Goal: Communication & Community: Answer question/provide support

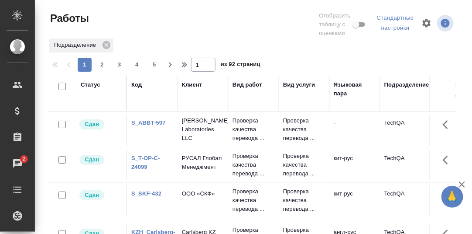
scroll to position [161, 0]
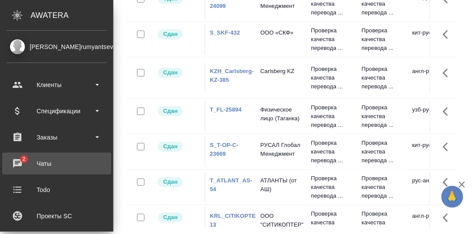
drag, startPoint x: 14, startPoint y: 161, endPoint x: 90, endPoint y: 175, distance: 77.2
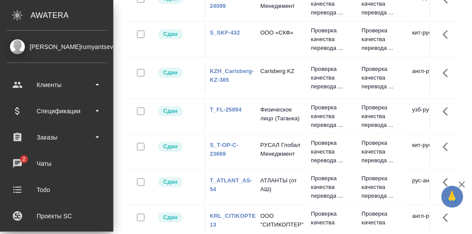
click at [14, 161] on div "Чаты" at bounding box center [57, 163] width 100 height 13
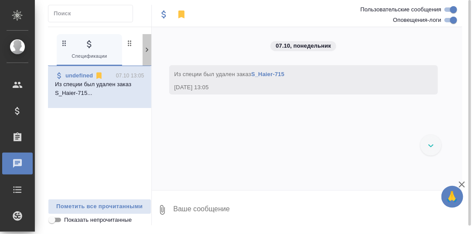
click at [147, 48] on icon at bounding box center [147, 49] width 9 height 9
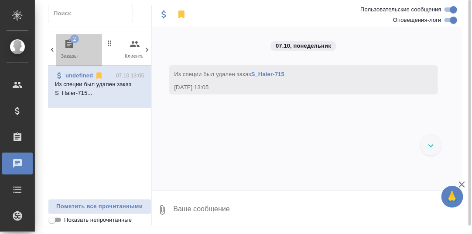
click at [69, 43] on icon "button" at bounding box center [69, 43] width 8 height 9
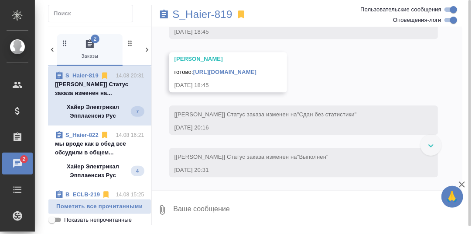
scroll to position [10484, 0]
click at [87, 144] on p "мы вроде как в обед всё обсудили в общем..." at bounding box center [99, 147] width 89 height 17
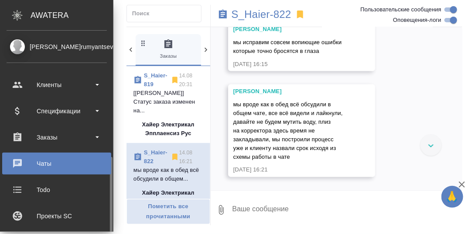
scroll to position [87, 0]
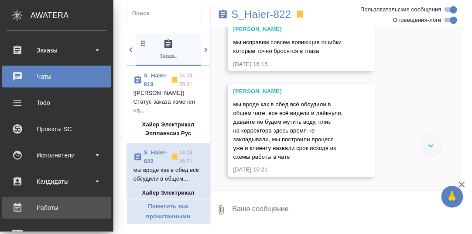
click at [48, 210] on div "Работы" at bounding box center [57, 207] width 100 height 13
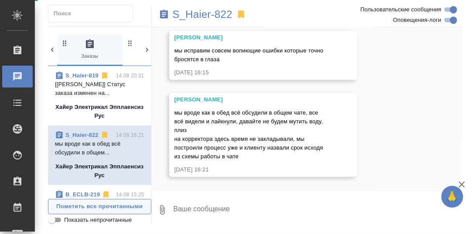
scroll to position [18391, 0]
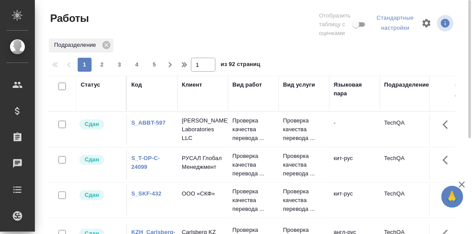
drag, startPoint x: 137, startPoint y: 86, endPoint x: 142, endPoint y: 128, distance: 42.6
click at [137, 86] on div "Код" at bounding box center [136, 84] width 10 height 9
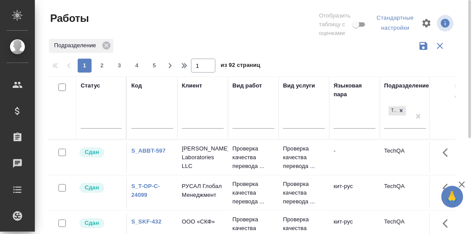
click at [142, 124] on input "text" at bounding box center [152, 122] width 42 height 11
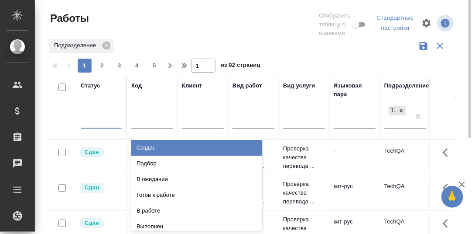
click at [105, 120] on div at bounding box center [101, 119] width 41 height 13
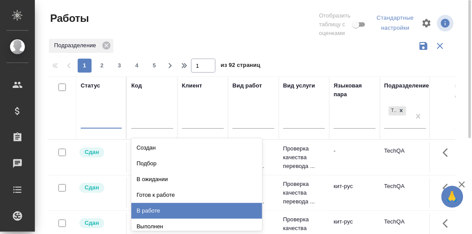
click at [156, 206] on div "В работе" at bounding box center [196, 211] width 131 height 16
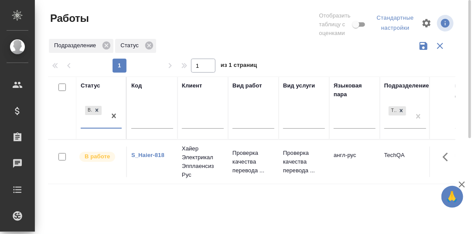
click at [149, 152] on link "S_Haier-818" at bounding box center [147, 154] width 33 height 7
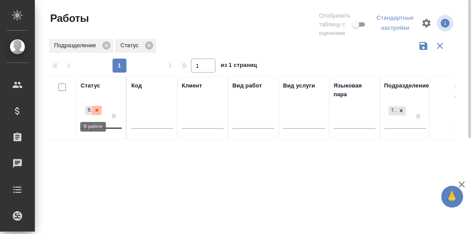
click at [97, 109] on icon at bounding box center [97, 110] width 6 height 6
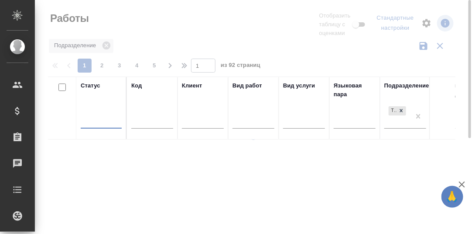
click at [89, 121] on div at bounding box center [101, 119] width 41 height 13
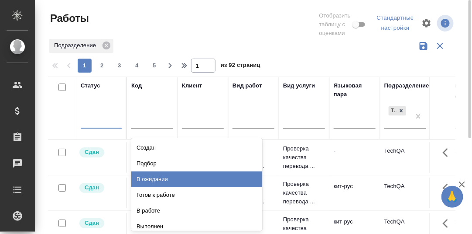
click at [161, 180] on div "В ожидании" at bounding box center [196, 179] width 131 height 16
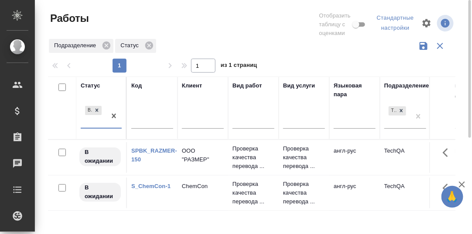
click at [157, 150] on link "SPBK_RAZMER-150" at bounding box center [154, 154] width 46 height 15
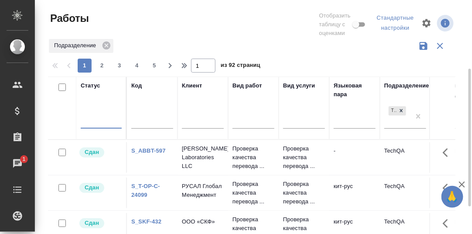
scroll to position [43, 0]
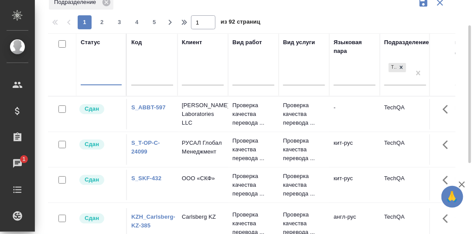
click at [17, 161] on div "Чаты" at bounding box center [7, 163] width 22 height 13
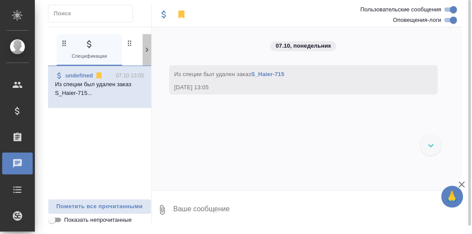
click at [145, 50] on icon at bounding box center [147, 49] width 9 height 9
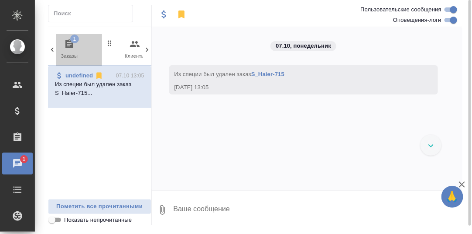
click at [69, 42] on icon "button" at bounding box center [69, 44] width 10 height 10
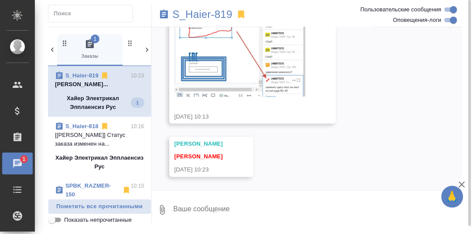
scroll to position [11101, 0]
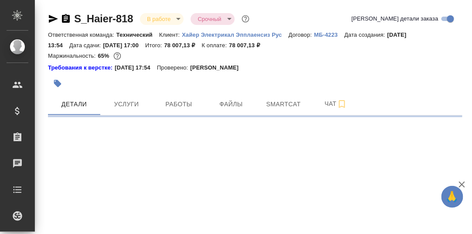
select select "RU"
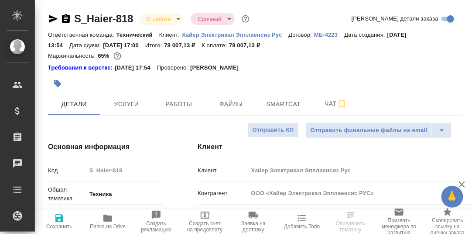
type textarea "x"
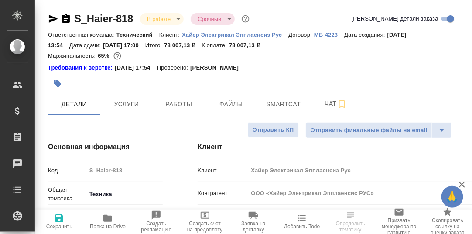
type textarea "x"
drag, startPoint x: 286, startPoint y: 106, endPoint x: 304, endPoint y: 112, distance: 18.5
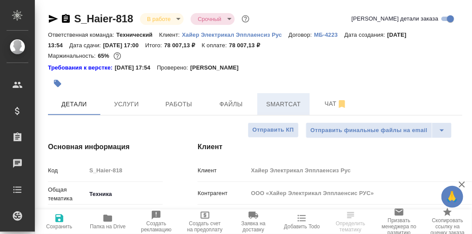
click at [286, 106] on span "Smartcat" at bounding box center [284, 104] width 42 height 11
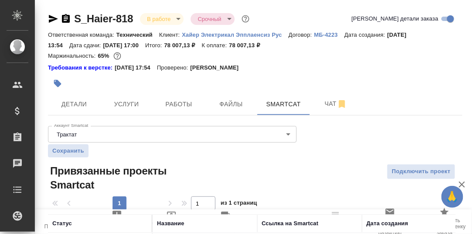
scroll to position [58, 0]
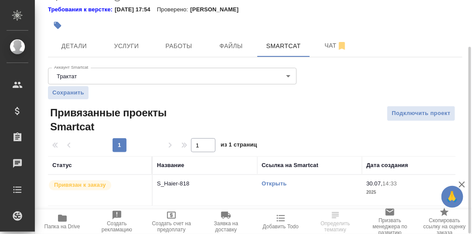
click at [278, 181] on link "Открыть" at bounding box center [274, 183] width 25 height 7
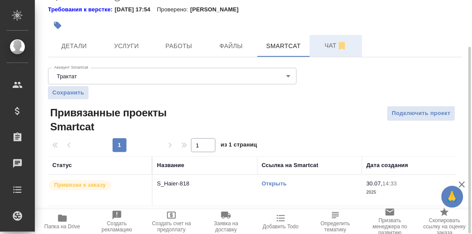
click at [327, 45] on span "Чат" at bounding box center [336, 45] width 42 height 11
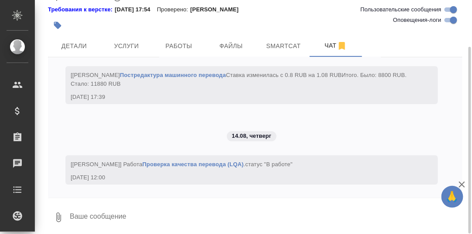
scroll to position [7006, 0]
click at [113, 213] on textarea at bounding box center [266, 217] width 394 height 30
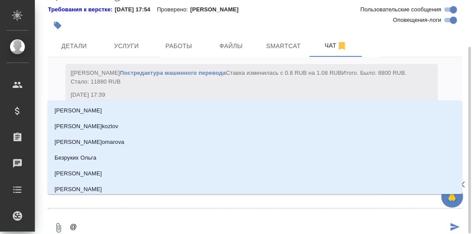
type textarea "@Б"
type input "Б"
type textarea "@Бе"
type input "Бе"
type textarea "@Бел"
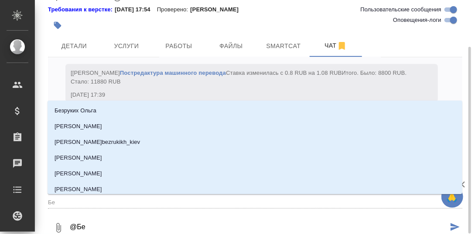
type input "Бел"
type textarea "@Беля"
type input "Беля"
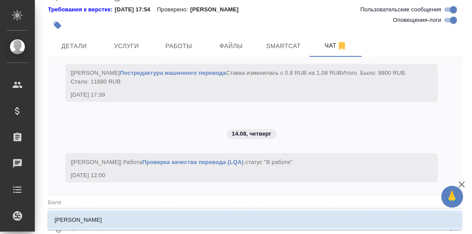
click at [79, 219] on p "[PERSON_NAME]" at bounding box center [79, 219] width 48 height 9
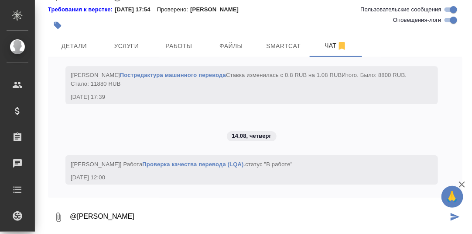
scroll to position [7006, 0]
click at [127, 216] on textarea "@[PERSON_NAME]" at bounding box center [258, 217] width 379 height 30
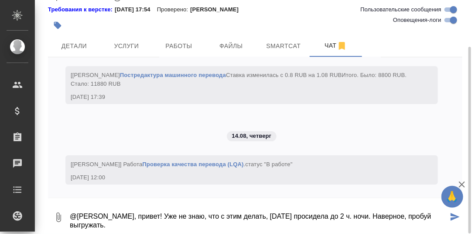
drag, startPoint x: 402, startPoint y: 216, endPoint x: 362, endPoint y: 217, distance: 39.8
click at [362, 217] on textarea "@Белякова Юлия, привет! Уже не знаю, что с этим делать, вчера просидела до 2 ч.…" at bounding box center [258, 217] width 379 height 30
click at [428, 215] on textarea "@Белякова Юлия, привет! Уже не знаю, что с этим делать, вчера просидела до 2 ч.…" at bounding box center [258, 217] width 379 height 30
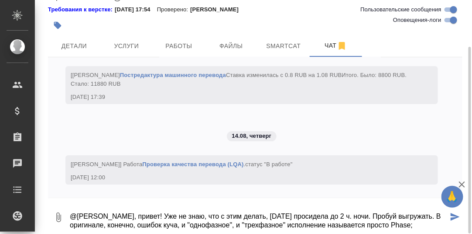
click at [179, 226] on textarea "@Белякова Юлия, привет! Уже не знаю, что с этим делать, вчера просидела до 2 ч.…" at bounding box center [258, 217] width 379 height 30
click at [417, 226] on textarea "@Белякова Юлия, привет! Уже не знаю, что с этим делать, вчера просидела до 2 ч.…" at bounding box center [258, 217] width 379 height 30
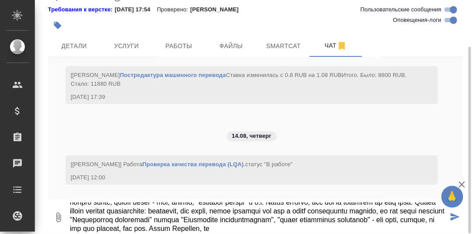
scroll to position [41, 0]
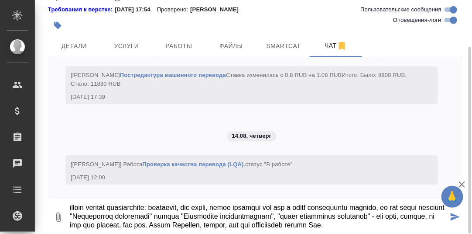
click at [386, 216] on textarea at bounding box center [258, 217] width 379 height 30
click at [210, 227] on textarea at bounding box center [258, 217] width 379 height 30
type textarea "@Белякова Юлия, привет! Уже не знаю, что с этим делать, вчера просидела до 2 ч.…"
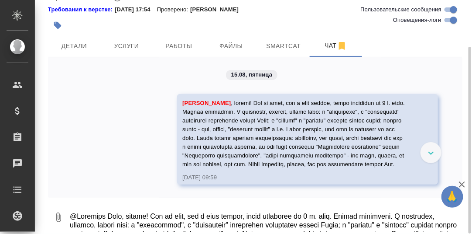
scroll to position [7156, 0]
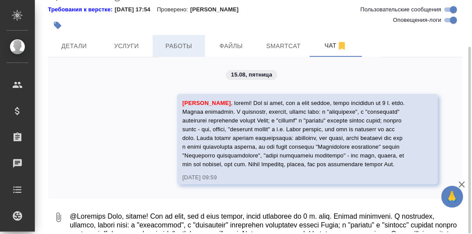
click at [174, 46] on span "Работы" at bounding box center [179, 46] width 42 height 11
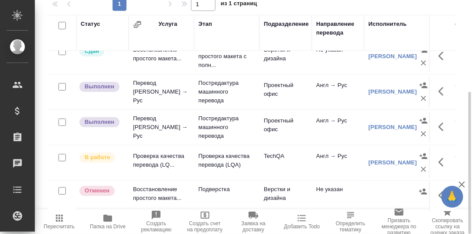
scroll to position [17, 0]
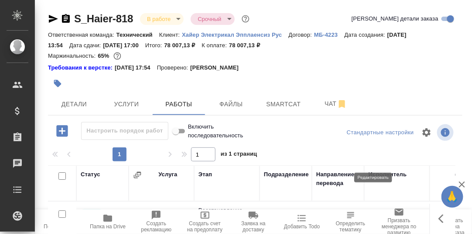
scroll to position [17, 0]
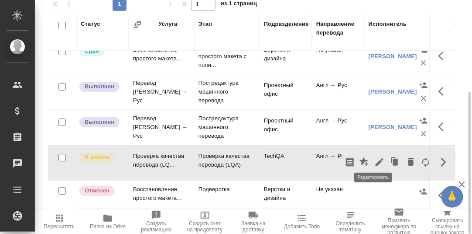
click at [376, 158] on icon "button" at bounding box center [380, 162] width 8 height 8
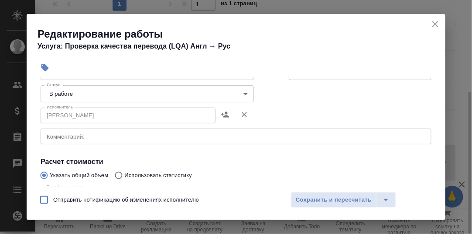
scroll to position [131, 0]
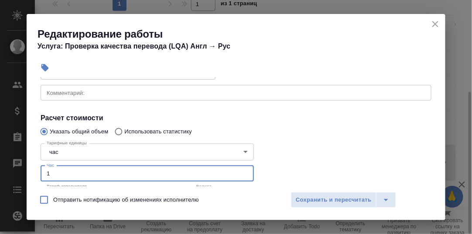
click at [30, 173] on div "Параметры Файлы Вид работ Проверка качества перевода (LQA) Вид работ Направлени…" at bounding box center [236, 131] width 419 height 109
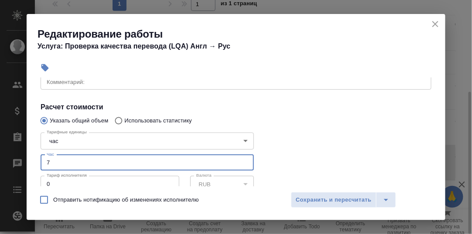
scroll to position [87, 0]
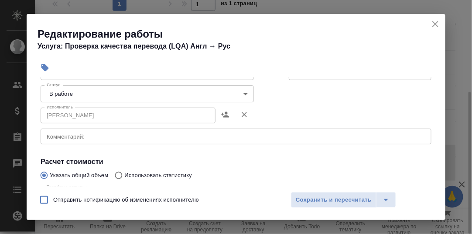
type input "7"
click at [240, 93] on body "🙏 .cls-1 fill:#fff; AWATERA Румянцева Дарья d.rumyantseva Клиенты Спецификации …" at bounding box center [236, 117] width 472 height 234
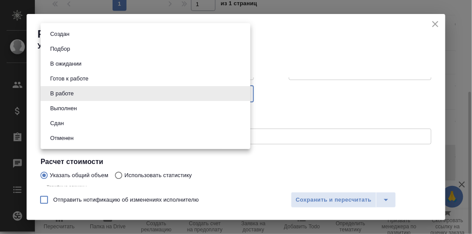
click at [82, 124] on li "Сдан" at bounding box center [146, 123] width 210 height 15
type input "closed"
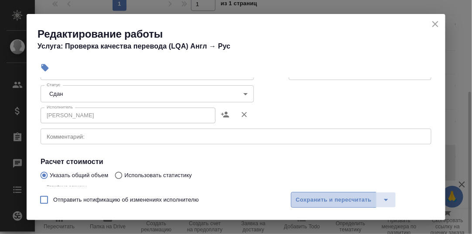
click at [343, 199] on span "Сохранить и пересчитать" at bounding box center [334, 200] width 76 height 10
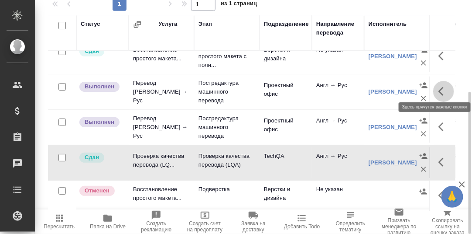
click at [439, 86] on icon "button" at bounding box center [444, 91] width 10 height 10
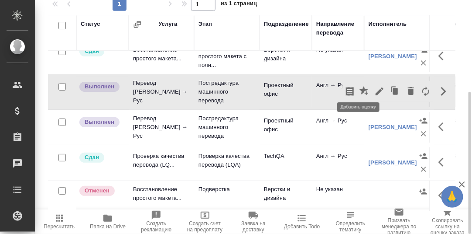
click at [360, 86] on icon "button" at bounding box center [364, 90] width 9 height 9
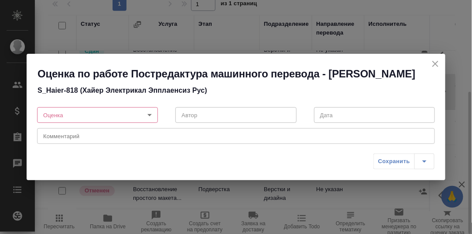
click at [151, 120] on body "🙏 .cls-1 fill:#fff; AWATERA Румянцева Дарья d.rumyantseva Клиенты Спецификации …" at bounding box center [236, 117] width 472 height 234
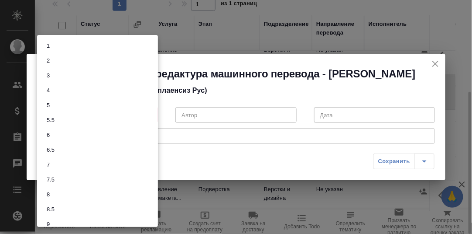
click at [55, 195] on li "8" at bounding box center [97, 194] width 121 height 15
type input "8"
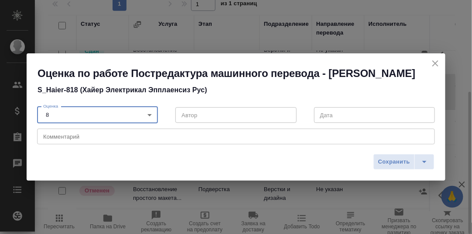
click at [67, 144] on div "x Комментарий" at bounding box center [236, 136] width 398 height 16
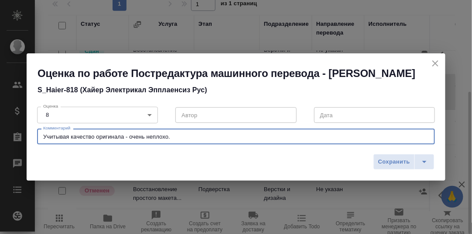
type textarea "Учитывая качество оригинала - очень неплохо."
click at [150, 122] on body "🙏 .cls-1 fill:#fff; AWATERA Румянцева Дарья d.rumyantseva Клиенты Спецификации …" at bounding box center [236, 117] width 472 height 234
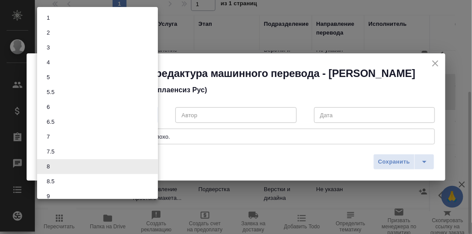
click at [56, 178] on button "8.5" at bounding box center [50, 181] width 13 height 10
type input "8.5"
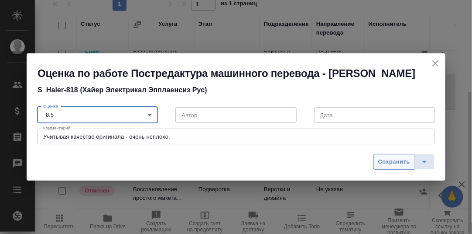
click at [401, 166] on span "Сохранить" at bounding box center [394, 162] width 32 height 10
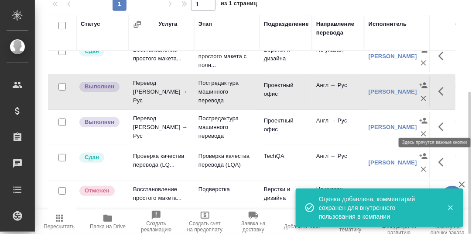
click at [439, 122] on icon "button" at bounding box center [441, 126] width 5 height 9
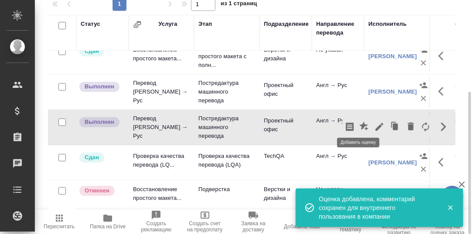
click at [360, 122] on icon "button" at bounding box center [364, 125] width 9 height 9
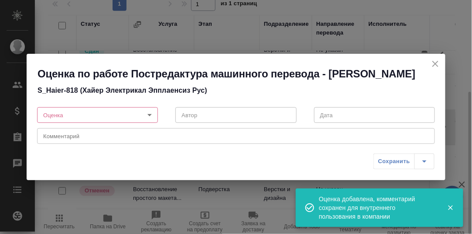
click at [151, 114] on body "🙏 .cls-1 fill:#fff; AWATERA Румянцева Дарья d.rumyantseva Клиенты Спецификации …" at bounding box center [236, 117] width 472 height 234
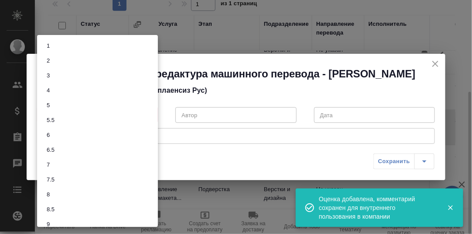
click at [60, 177] on li "7.5" at bounding box center [97, 179] width 121 height 15
type input "7.5"
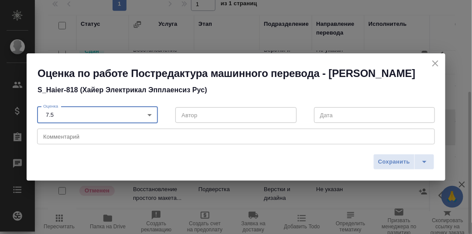
click at [58, 136] on textarea at bounding box center [236, 136] width 386 height 7
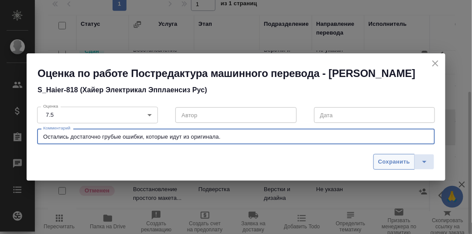
type textarea "Остались достаточно грубые ошибки, которые идут из оригинала."
click at [390, 165] on span "Сохранить" at bounding box center [394, 162] width 32 height 10
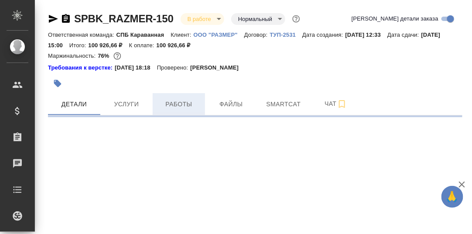
select select "RU"
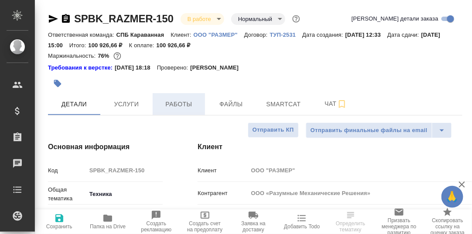
type textarea "x"
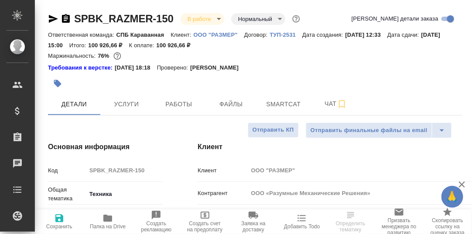
type textarea "x"
click at [281, 104] on span "Smartcat" at bounding box center [284, 104] width 42 height 11
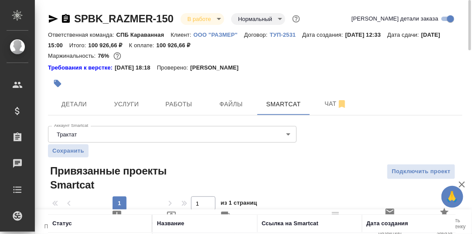
scroll to position [89, 0]
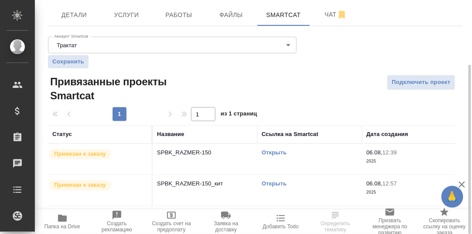
click at [271, 151] on link "Открыть" at bounding box center [274, 152] width 25 height 7
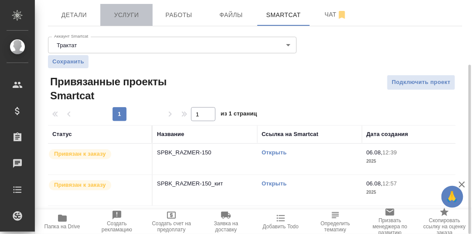
click at [130, 14] on span "Услуги" at bounding box center [127, 15] width 42 height 11
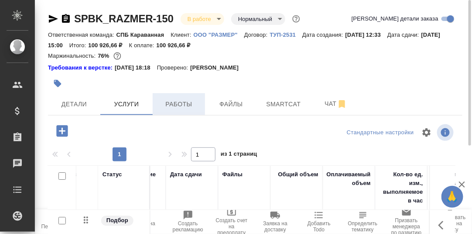
click at [173, 108] on span "Работы" at bounding box center [179, 104] width 42 height 11
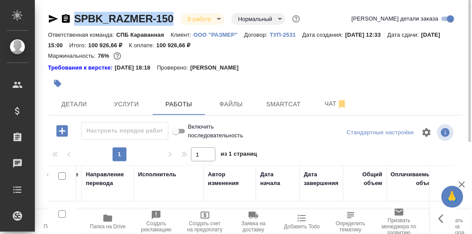
drag, startPoint x: 177, startPoint y: 14, endPoint x: 71, endPoint y: 6, distance: 106.8
click at [71, 6] on div "SPBK_RAZMER-150 В работе inProgress Нормальный normal Кратко детали заказа Отве…" at bounding box center [255, 192] width 424 height 384
copy link "SPBK_RAZMER-150"
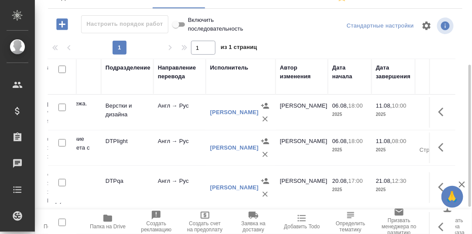
scroll to position [63, 0]
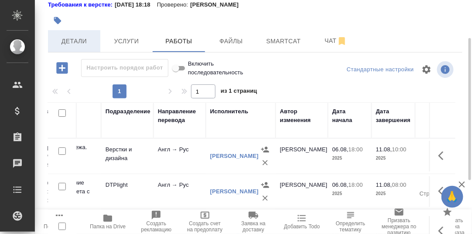
click at [71, 41] on span "Детали" at bounding box center [74, 41] width 42 height 11
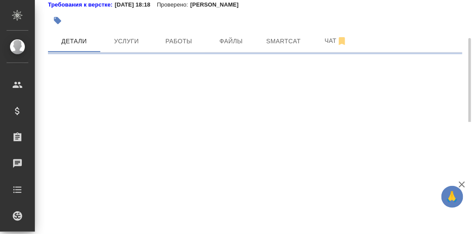
select select "RU"
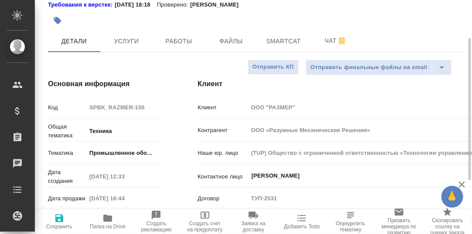
type textarea "x"
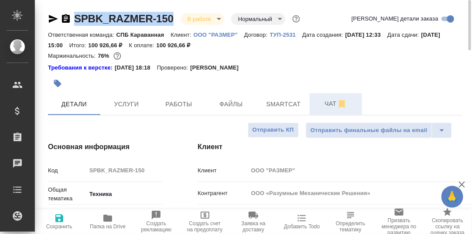
click at [331, 102] on span "Чат" at bounding box center [336, 103] width 42 height 11
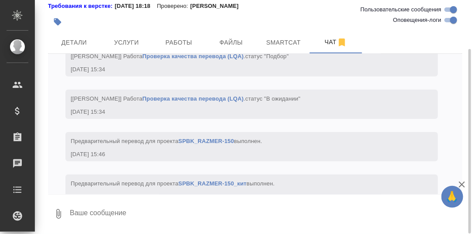
scroll to position [10771, 0]
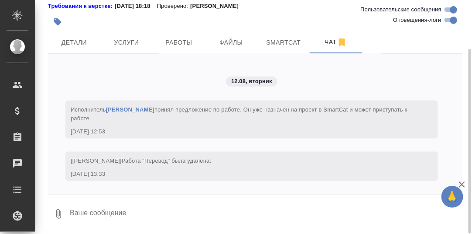
click at [109, 214] on textarea at bounding box center [266, 214] width 394 height 30
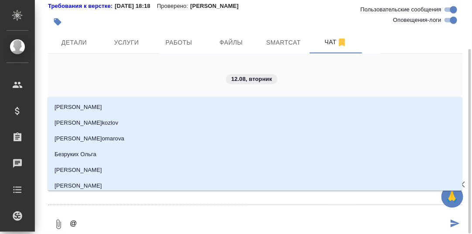
type textarea "@Б"
type input "Б"
type textarea "@Бе"
type input "Бе"
type textarea "@Бел"
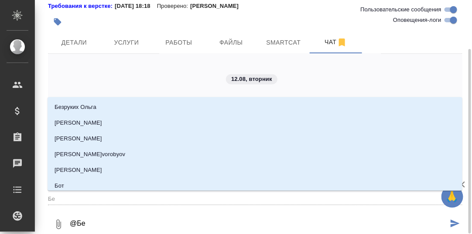
type input "Бел"
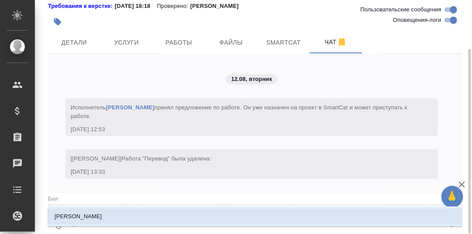
type textarea "@Беля"
type input "Беля"
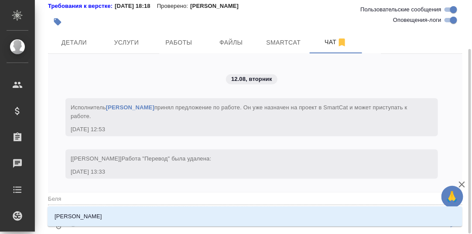
type textarea "@Беляк"
type input "Беляк"
type textarea "@Беляко"
type input "[PERSON_NAME]"
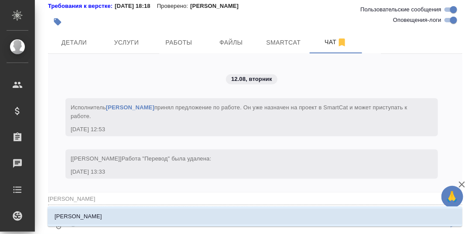
drag, startPoint x: 75, startPoint y: 216, endPoint x: 124, endPoint y: 213, distance: 49.8
click at [76, 216] on p "[PERSON_NAME]" at bounding box center [79, 216] width 48 height 9
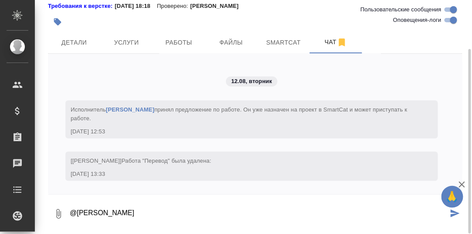
click at [128, 211] on textarea "@[PERSON_NAME]" at bounding box center [258, 214] width 379 height 30
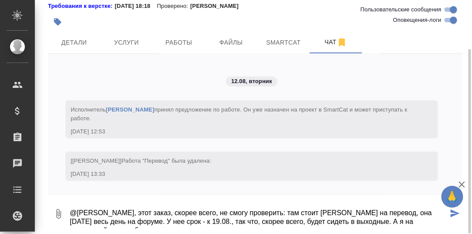
scroll to position [6, 0]
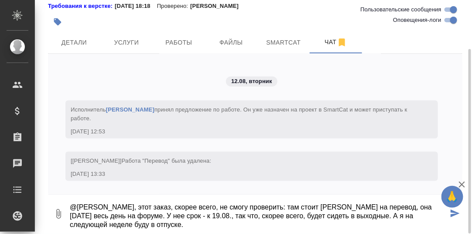
type textarea "@[PERSON_NAME], этот заказ, скорее всего, не смогу проверить: там стоит [PERSON…"
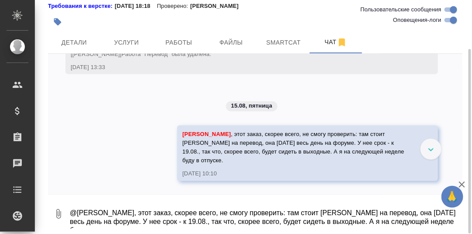
scroll to position [10877, 0]
